Goal: Information Seeking & Learning: Learn about a topic

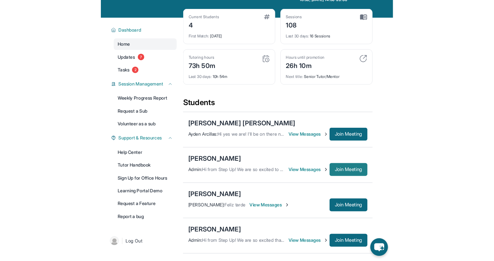
scroll to position [36, 0]
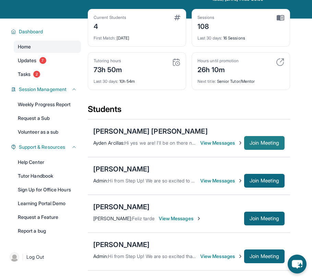
click at [258, 145] on span "Join Meeting" at bounding box center [265, 143] width 30 height 4
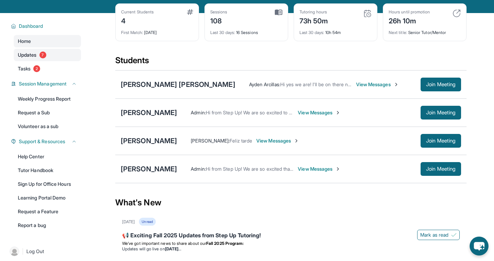
click at [28, 57] on span "Updates" at bounding box center [27, 55] width 19 height 7
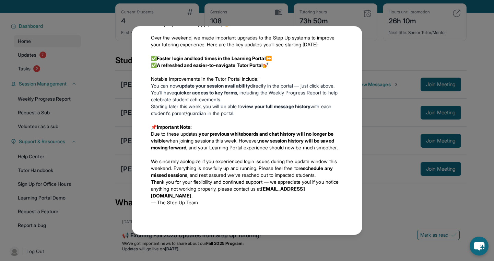
scroll to position [1202, 0]
click at [98, 121] on div "Updates [DATE] 📢 Exciting Fall 2025 Updates from Step Up Tutoring! We’ve got im…" at bounding box center [247, 130] width 494 height 261
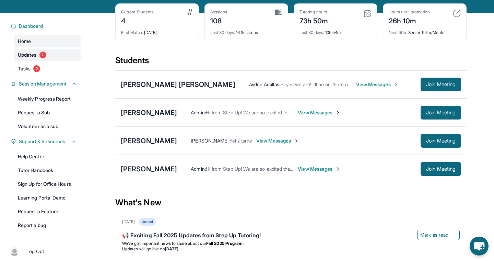
click at [28, 55] on span "Updates" at bounding box center [27, 55] width 19 height 7
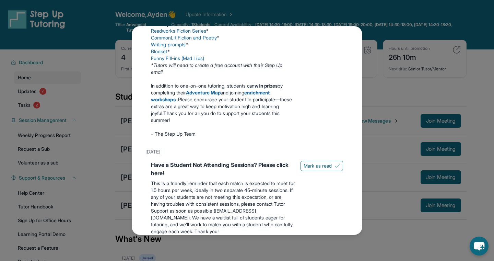
scroll to position [0, 0]
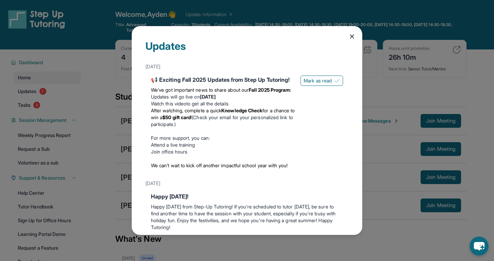
click at [61, 150] on div "Updates [DATE] 📢 Exciting Fall 2025 Updates from Step Up Tutoring! We’ve got im…" at bounding box center [247, 130] width 494 height 261
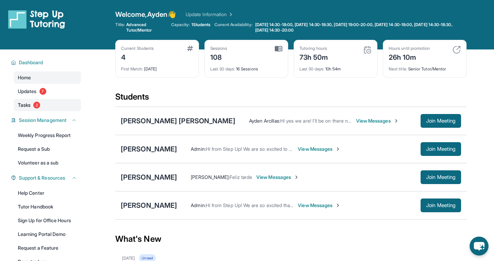
click at [34, 108] on link "Tasks 2" at bounding box center [47, 105] width 67 height 12
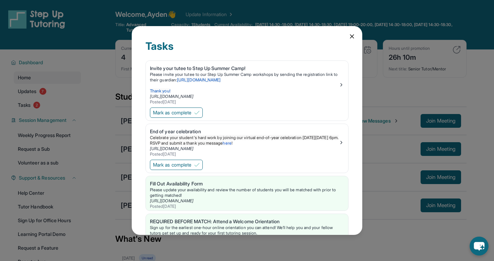
click at [312, 35] on icon at bounding box center [352, 36] width 3 height 3
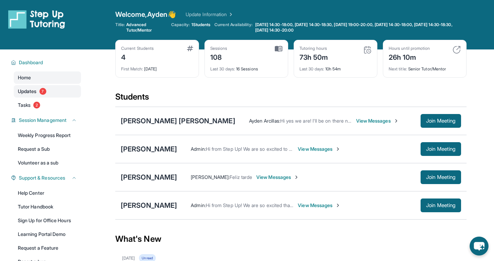
click at [30, 92] on span "Updates" at bounding box center [27, 91] width 19 height 7
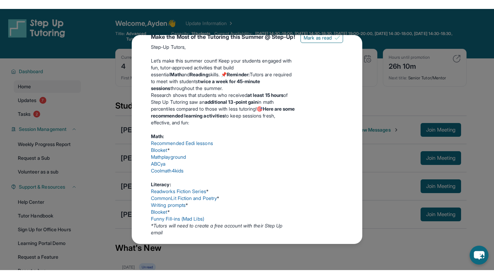
scroll to position [234, 0]
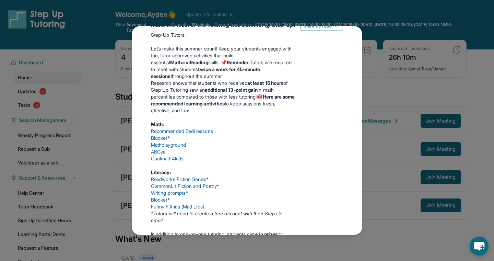
click at [164, 203] on li "Blooket *" at bounding box center [223, 199] width 144 height 7
click at [164, 210] on li "Funny Fill-ins (Mad Libs)" at bounding box center [223, 206] width 144 height 7
click at [165, 209] on link "Funny Fill-ins (Mad Libs)" at bounding box center [177, 207] width 53 height 6
